Goal: Transaction & Acquisition: Purchase product/service

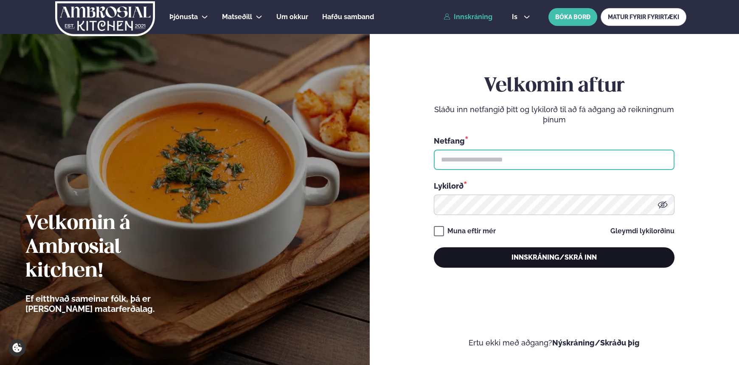
type input "**********"
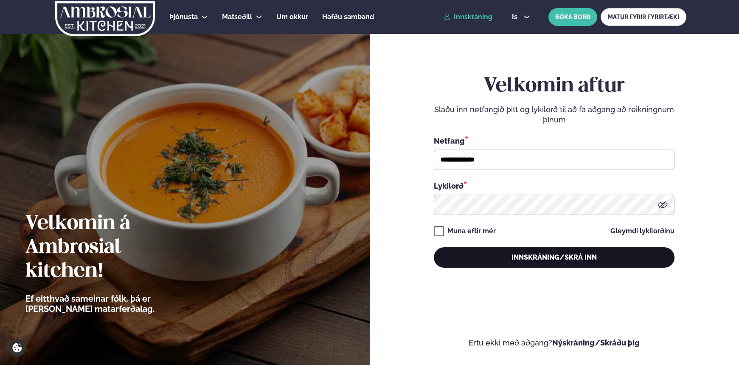
click at [571, 258] on button "Innskráning/Skrá inn" at bounding box center [554, 257] width 241 height 20
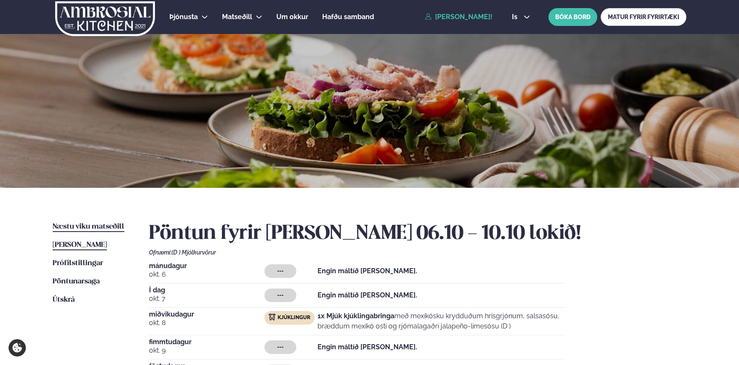
click at [73, 228] on span "Næstu viku matseðill" at bounding box center [89, 226] width 72 height 7
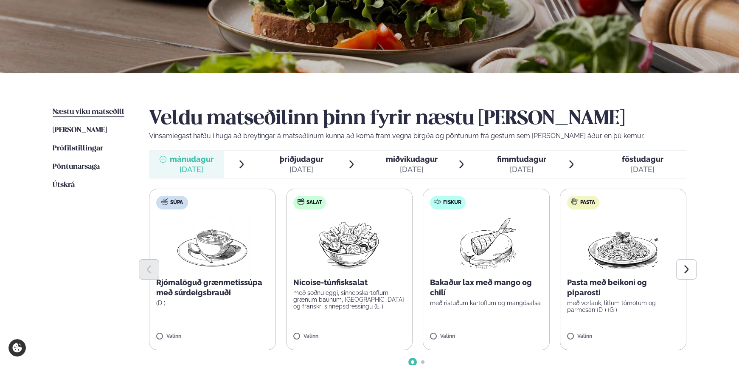
scroll to position [231, 0]
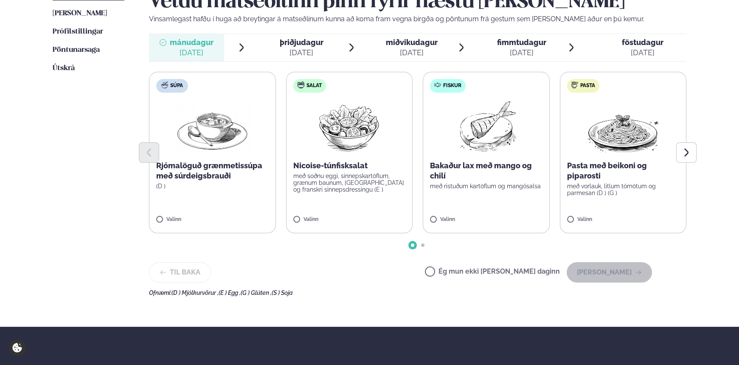
click at [495, 172] on p "Bakaður lax með mango og chilí" at bounding box center [486, 171] width 113 height 20
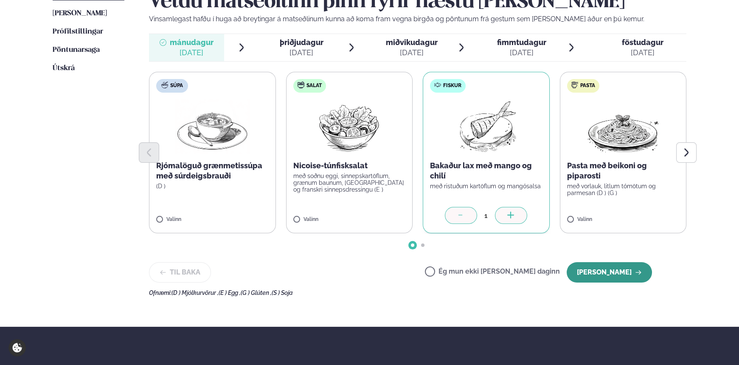
click at [621, 267] on button "[PERSON_NAME]" at bounding box center [609, 272] width 85 height 20
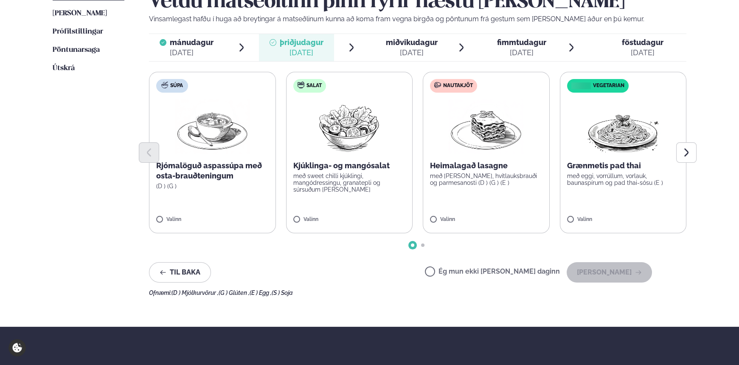
click at [406, 53] on div "[DATE]" at bounding box center [412, 53] width 52 height 10
